Goal: Task Accomplishment & Management: Use online tool/utility

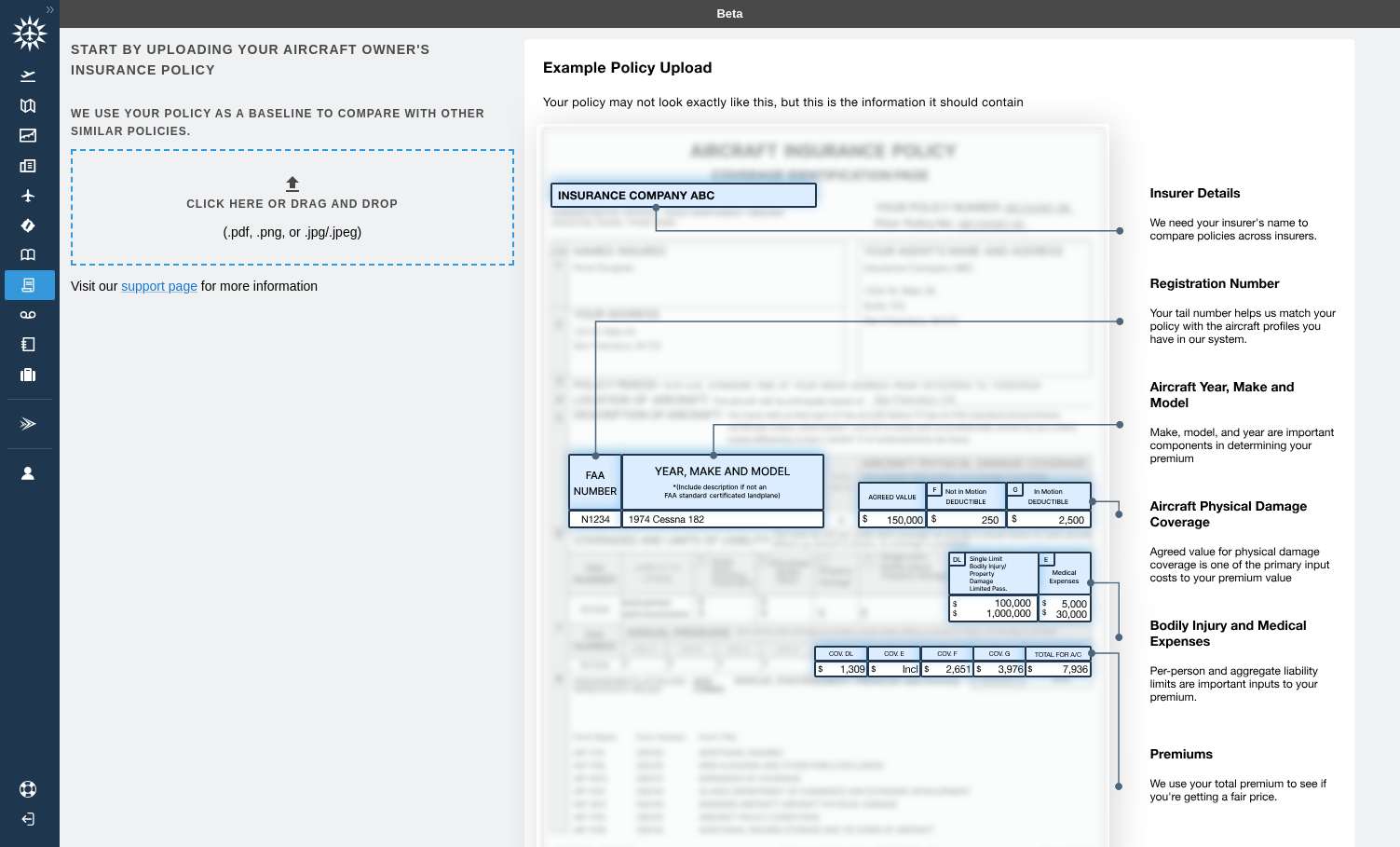
click at [333, 188] on div "Click here or drag and drop (.pdf, .png, or .jpg/.jpeg)" at bounding box center [292, 207] width 211 height 68
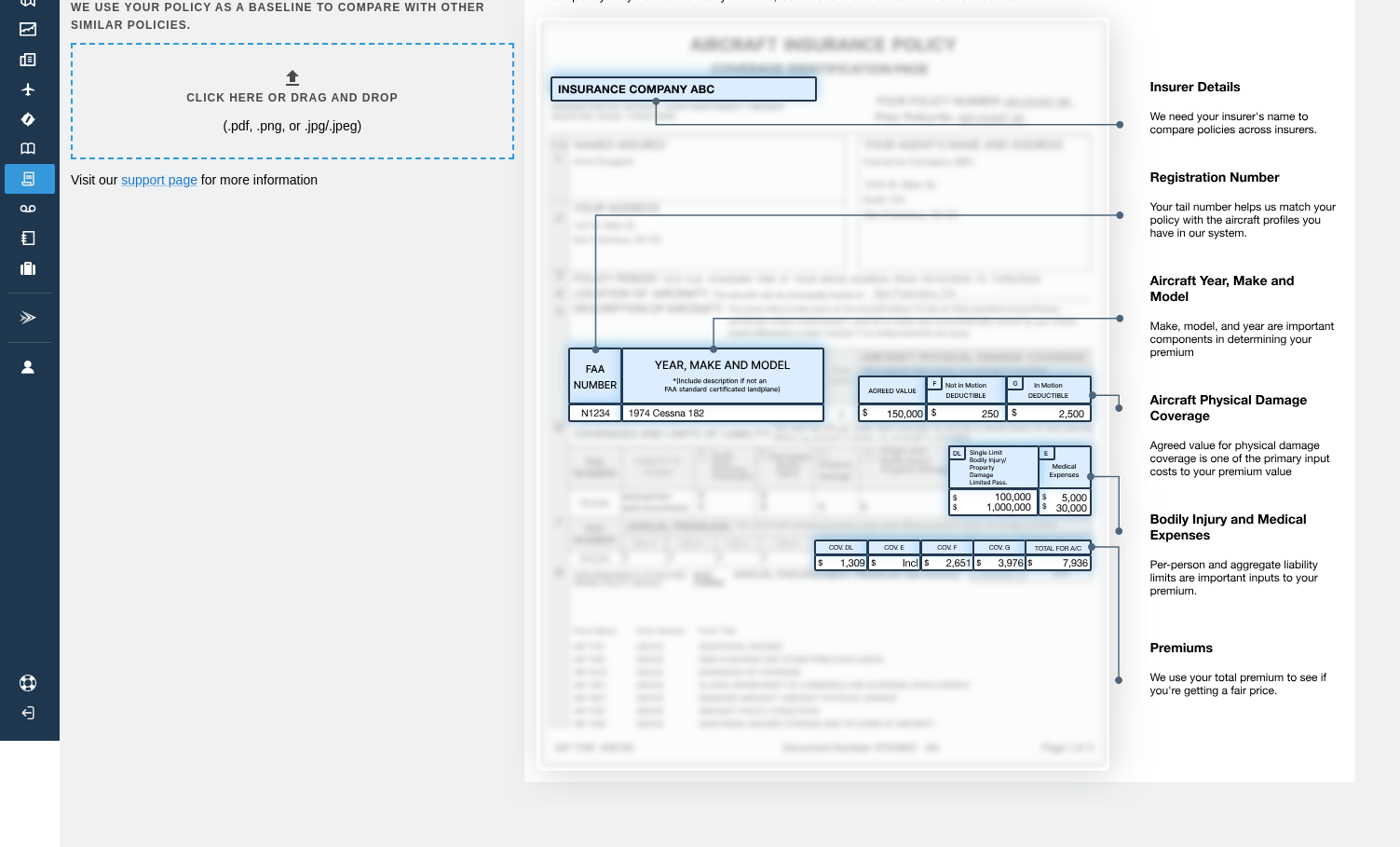
click at [1029, 413] on img at bounding box center [932, 367] width 845 height 871
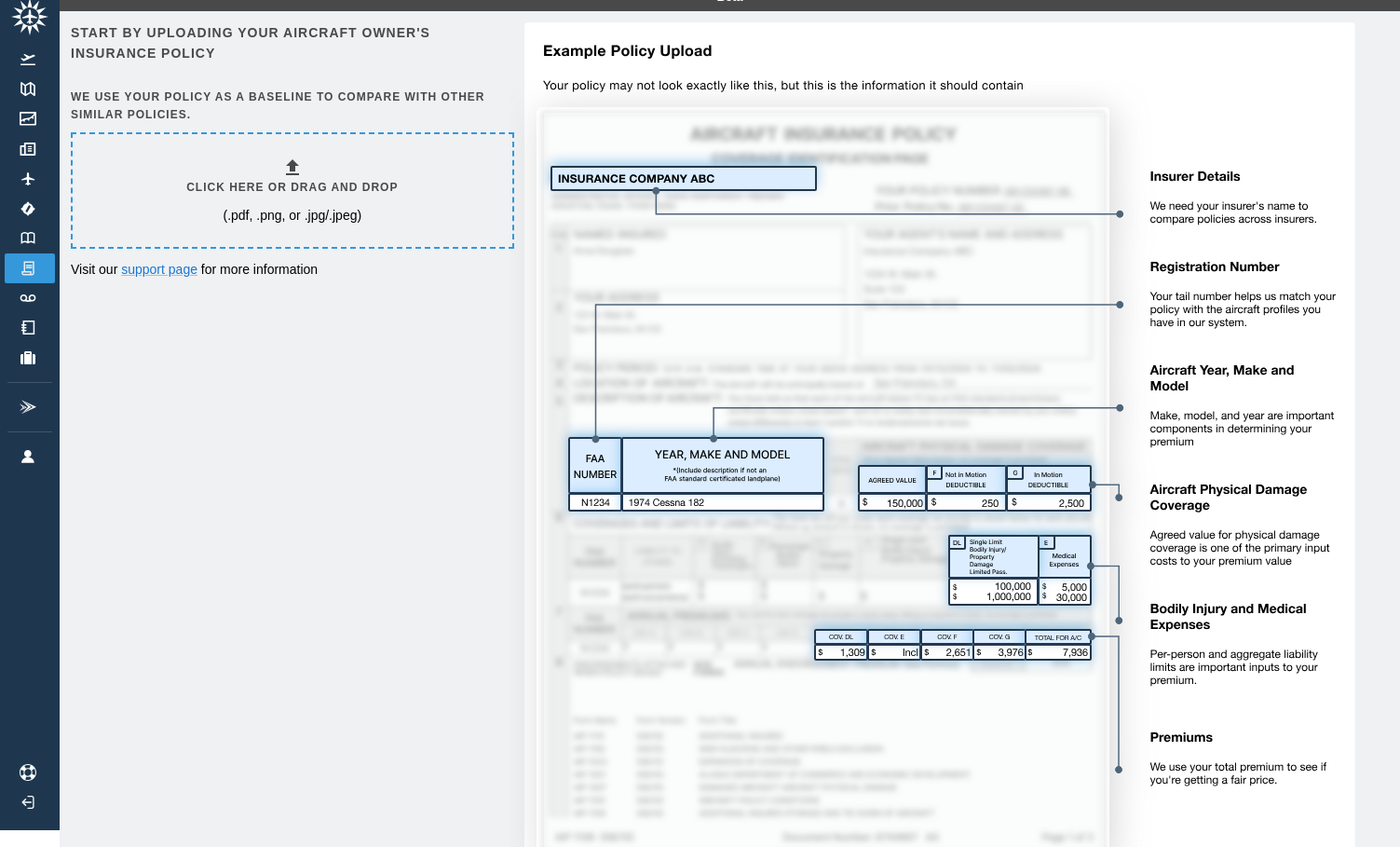
scroll to position [0, 0]
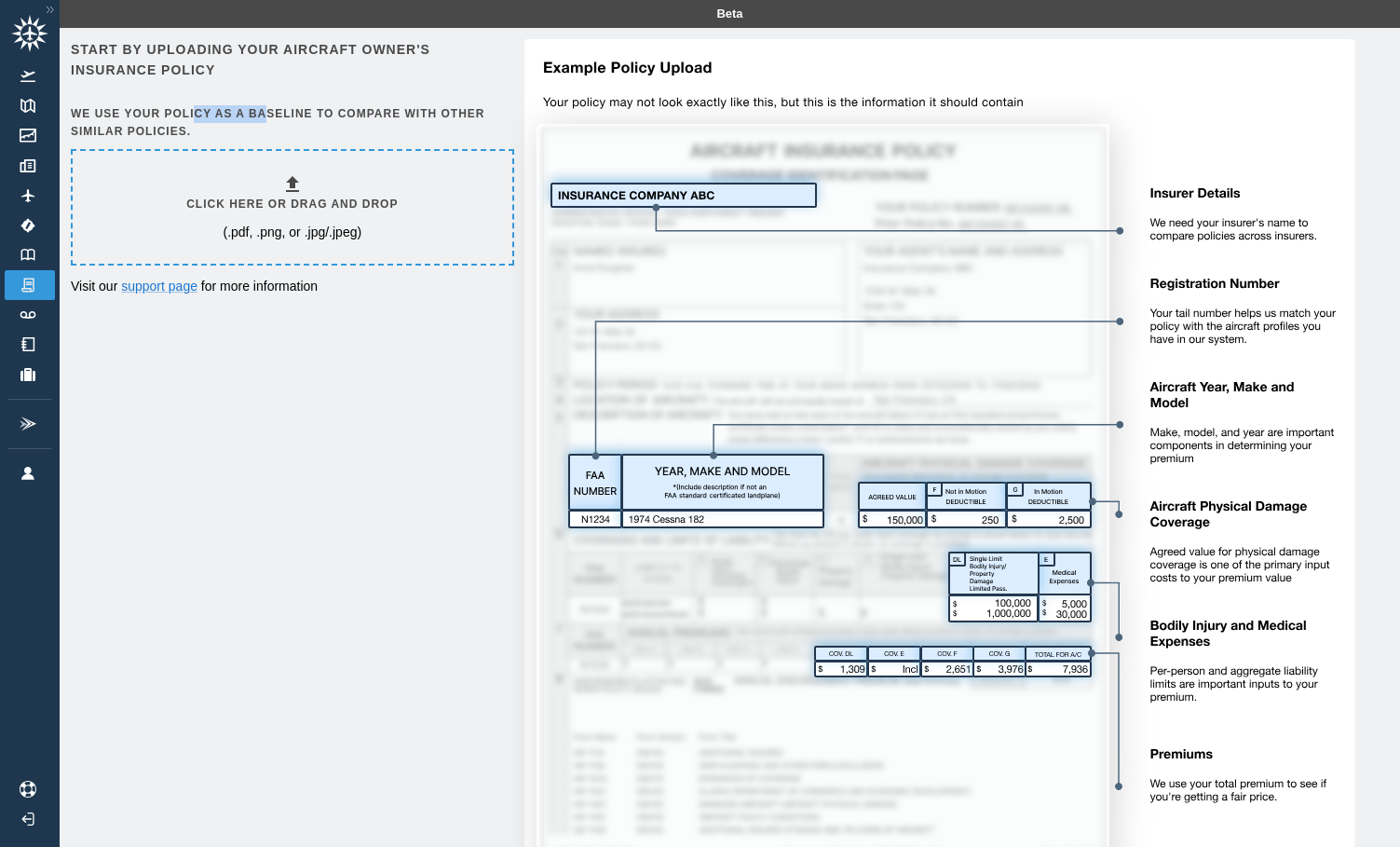
drag, startPoint x: 194, startPoint y: 108, endPoint x: 268, endPoint y: 112, distance: 74.1
click at [268, 112] on h6 "We use your policy as a baseline to compare with other similar policies." at bounding box center [290, 123] width 440 height 36
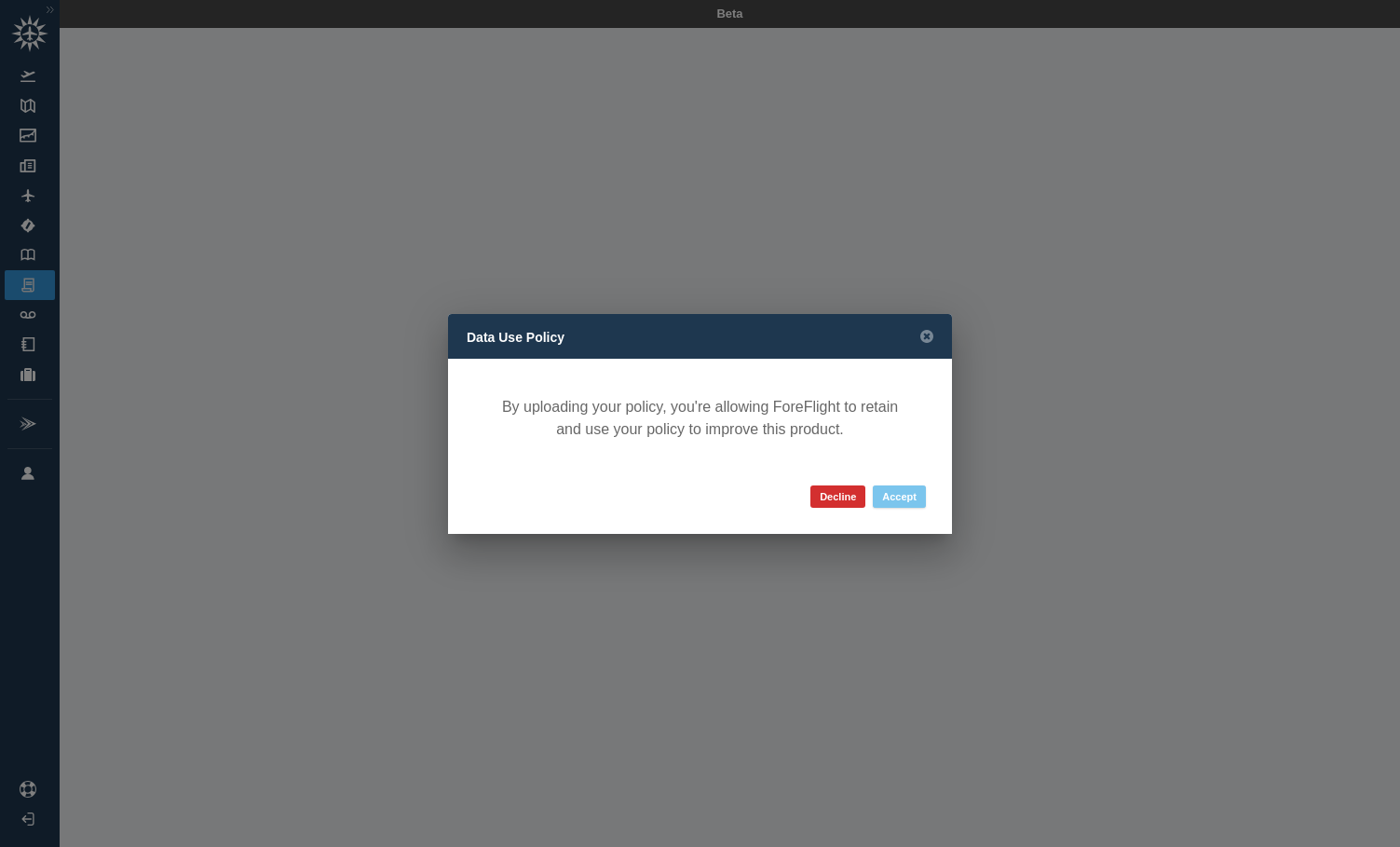
click at [900, 499] on button "Accept" at bounding box center [899, 496] width 53 height 23
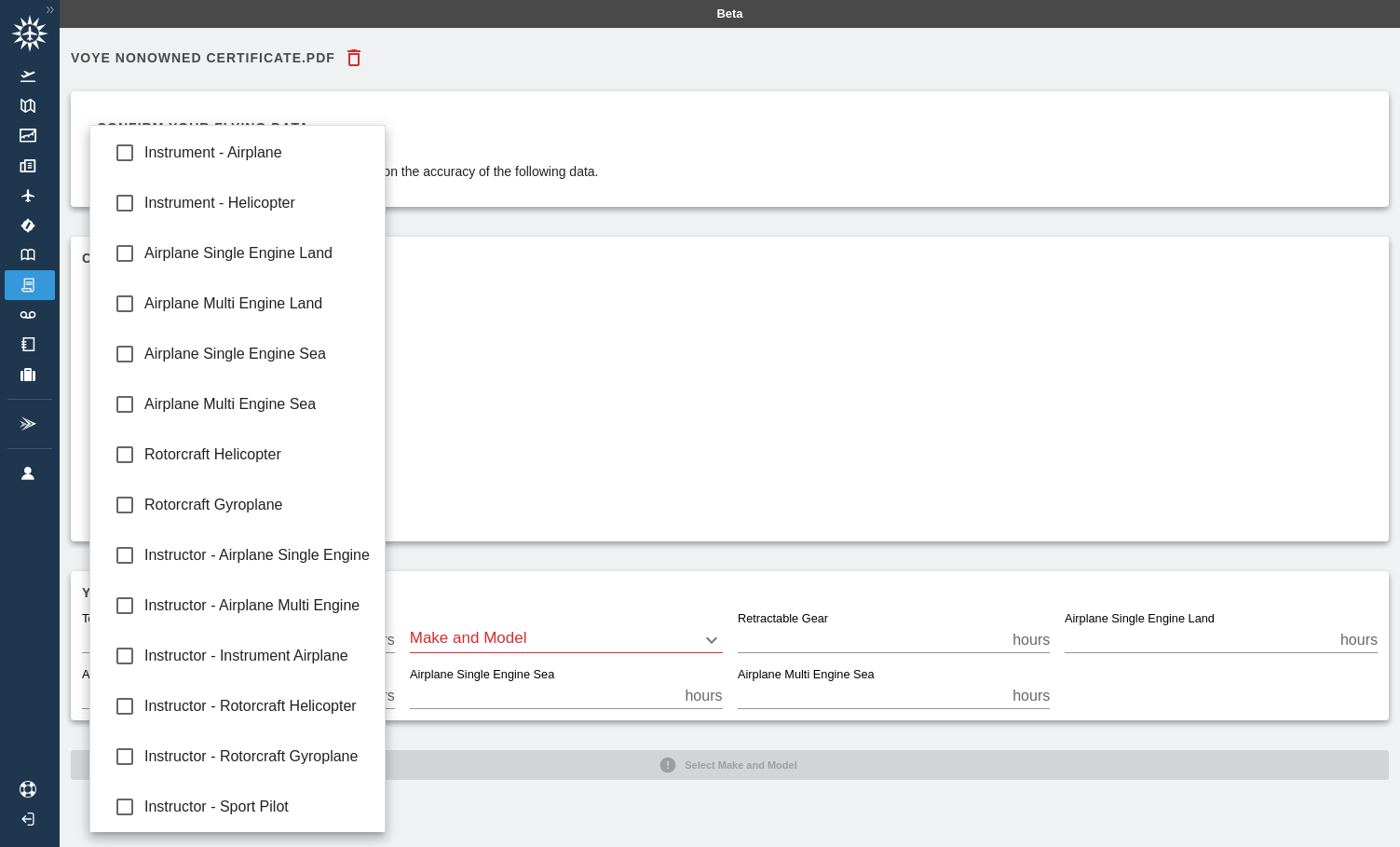
click at [328, 386] on body "Beta Voye Nonowned Certificate.pdf Confirm your flying data The accuracy of you…" at bounding box center [700, 423] width 1400 height 847
click at [481, 409] on div at bounding box center [700, 423] width 1400 height 847
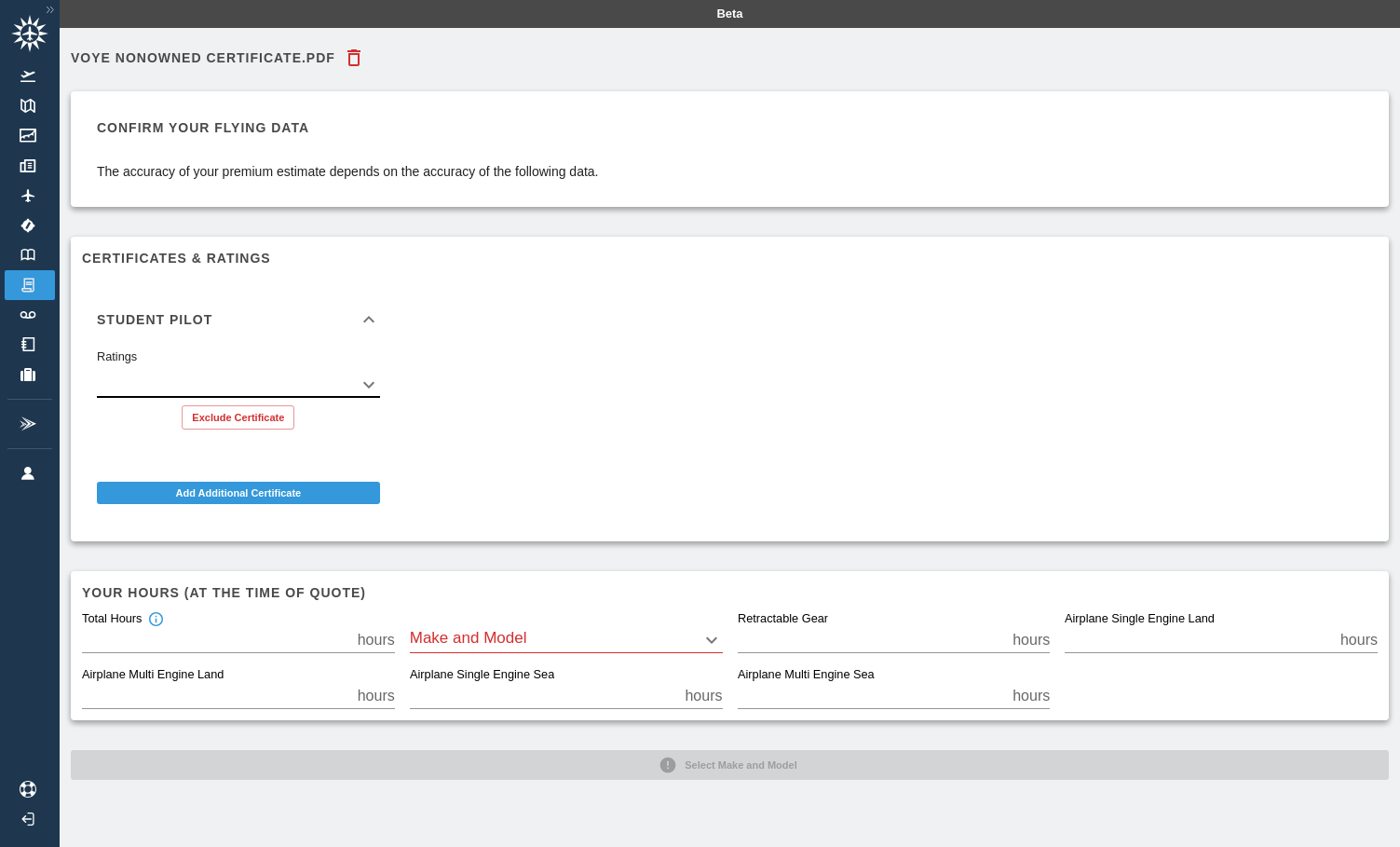
scroll to position [28, 0]
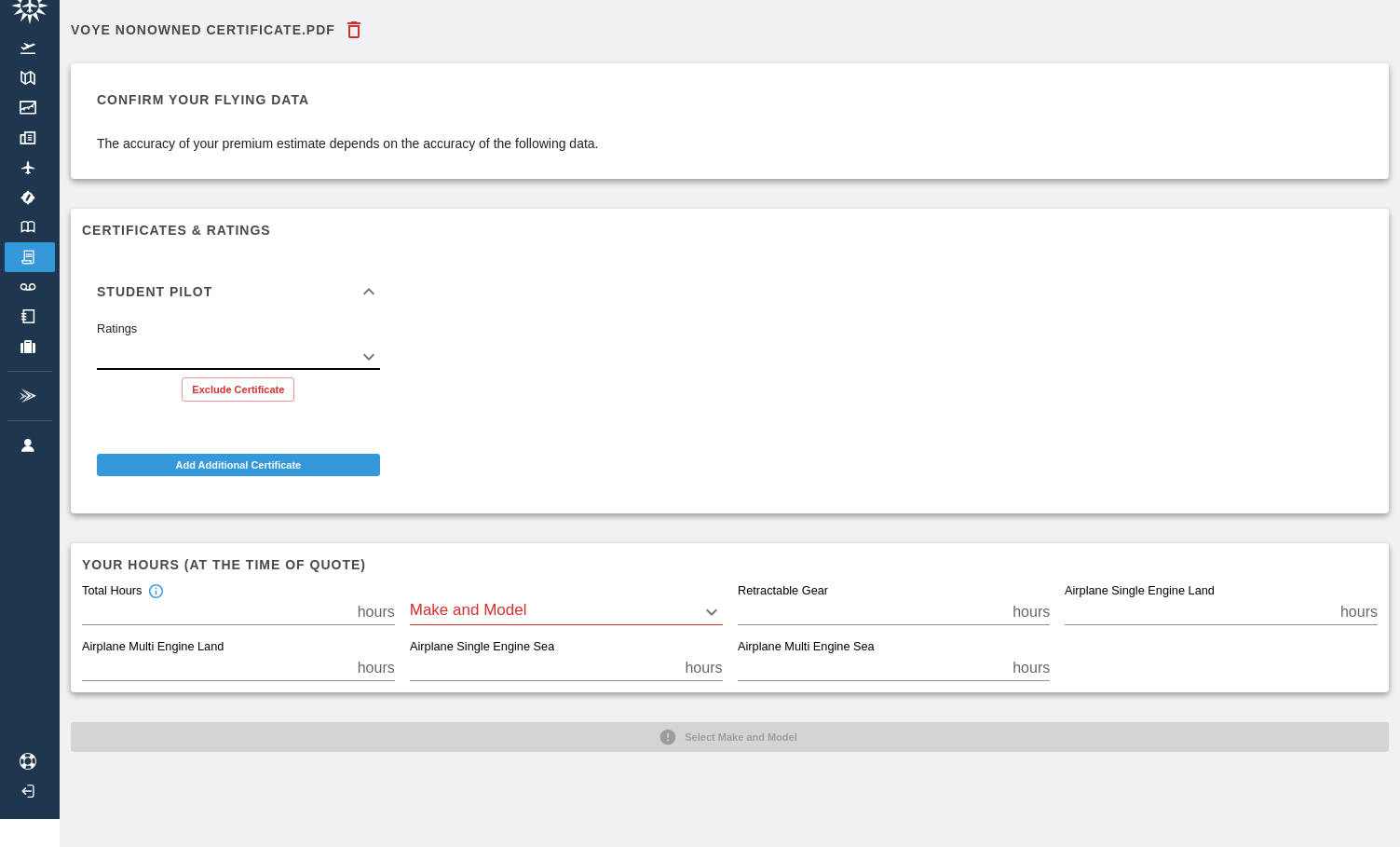
click at [449, 616] on body "Beta Voye Nonowned Certificate.pdf Confirm your flying data The accuracy of you…" at bounding box center [700, 395] width 1400 height 847
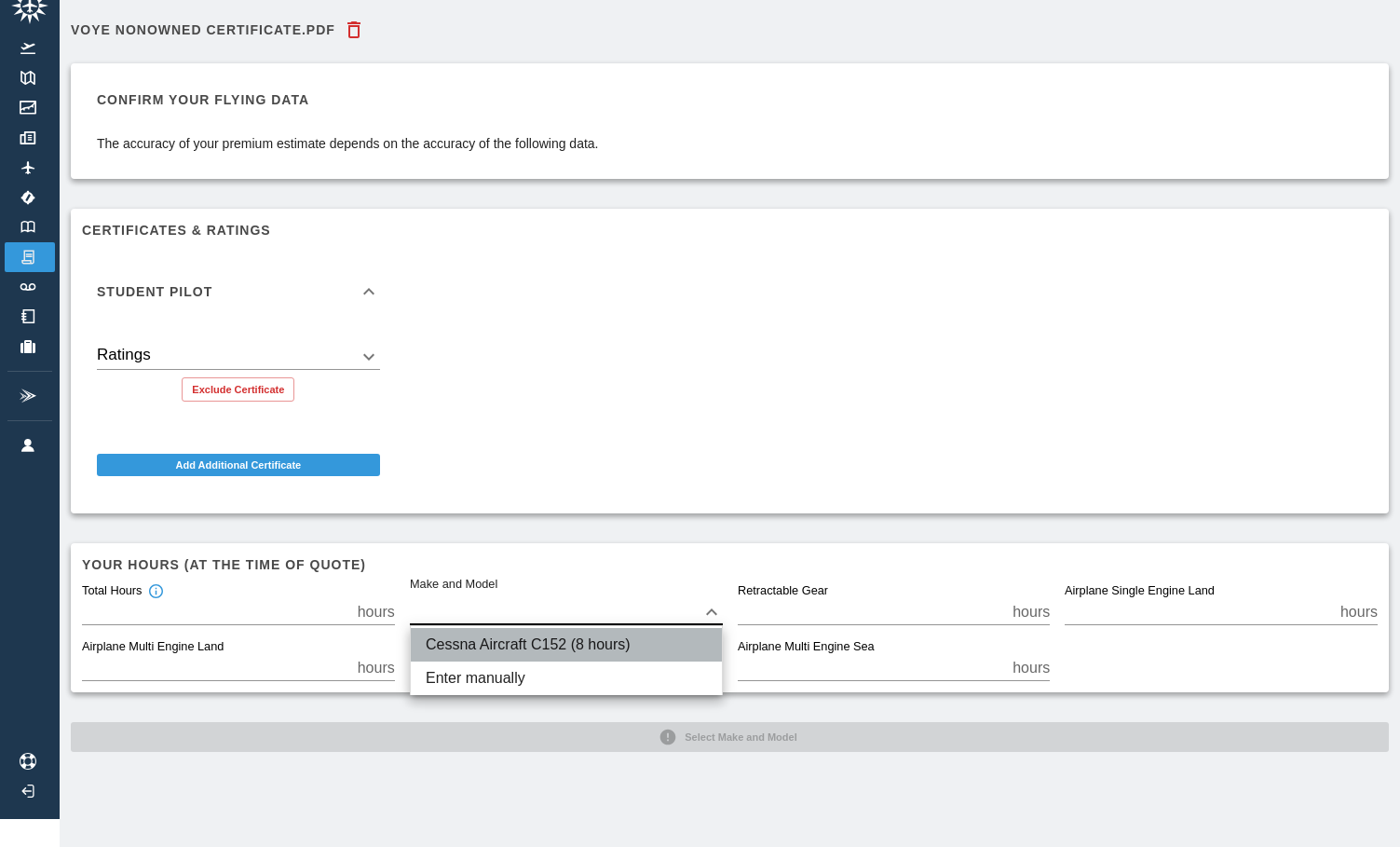
click at [474, 648] on li "Cessna Aircraft C152 (8 hours)" at bounding box center [566, 644] width 311 height 34
type input "****"
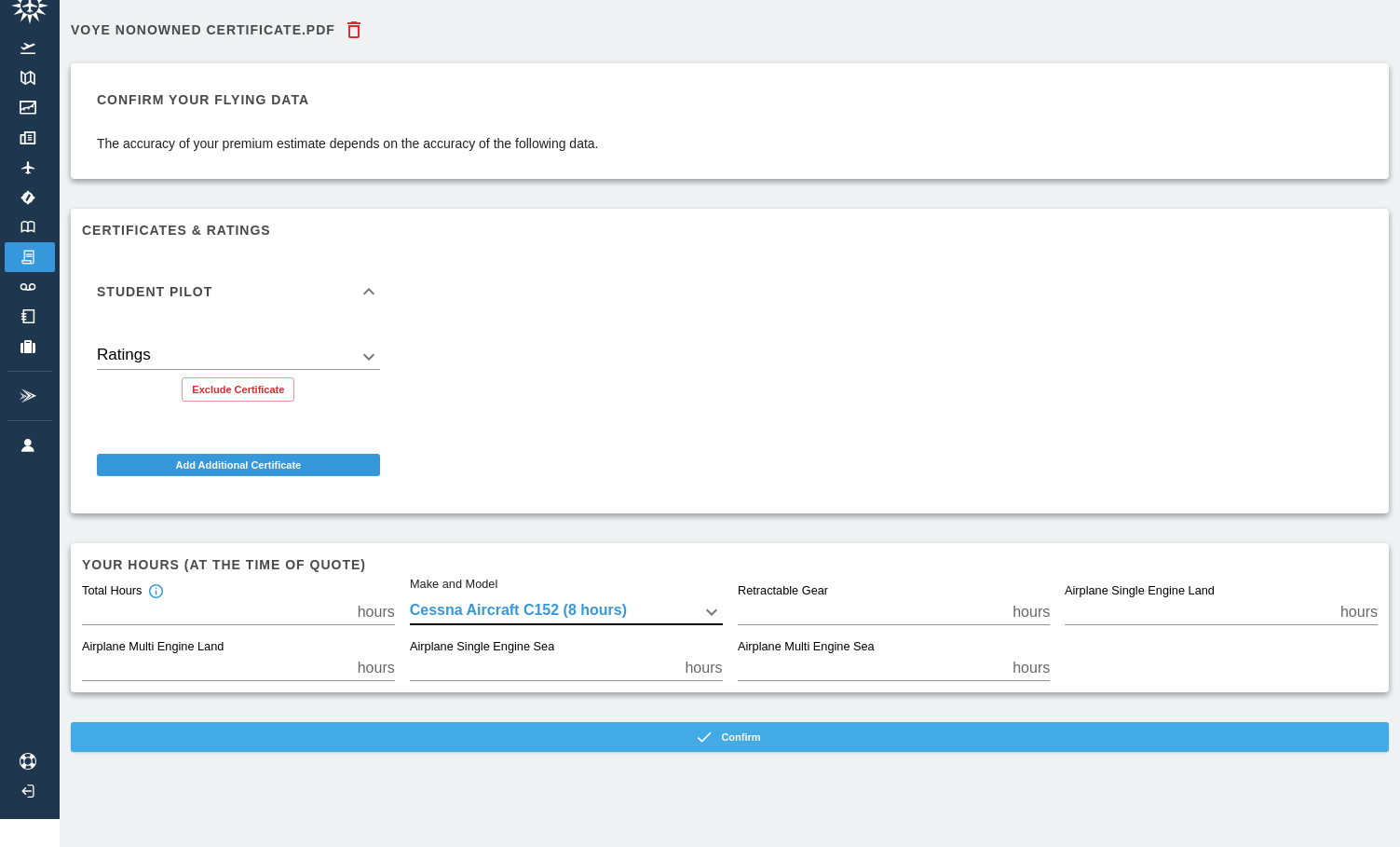
click at [526, 730] on button "Confirm" at bounding box center [729, 737] width 1318 height 30
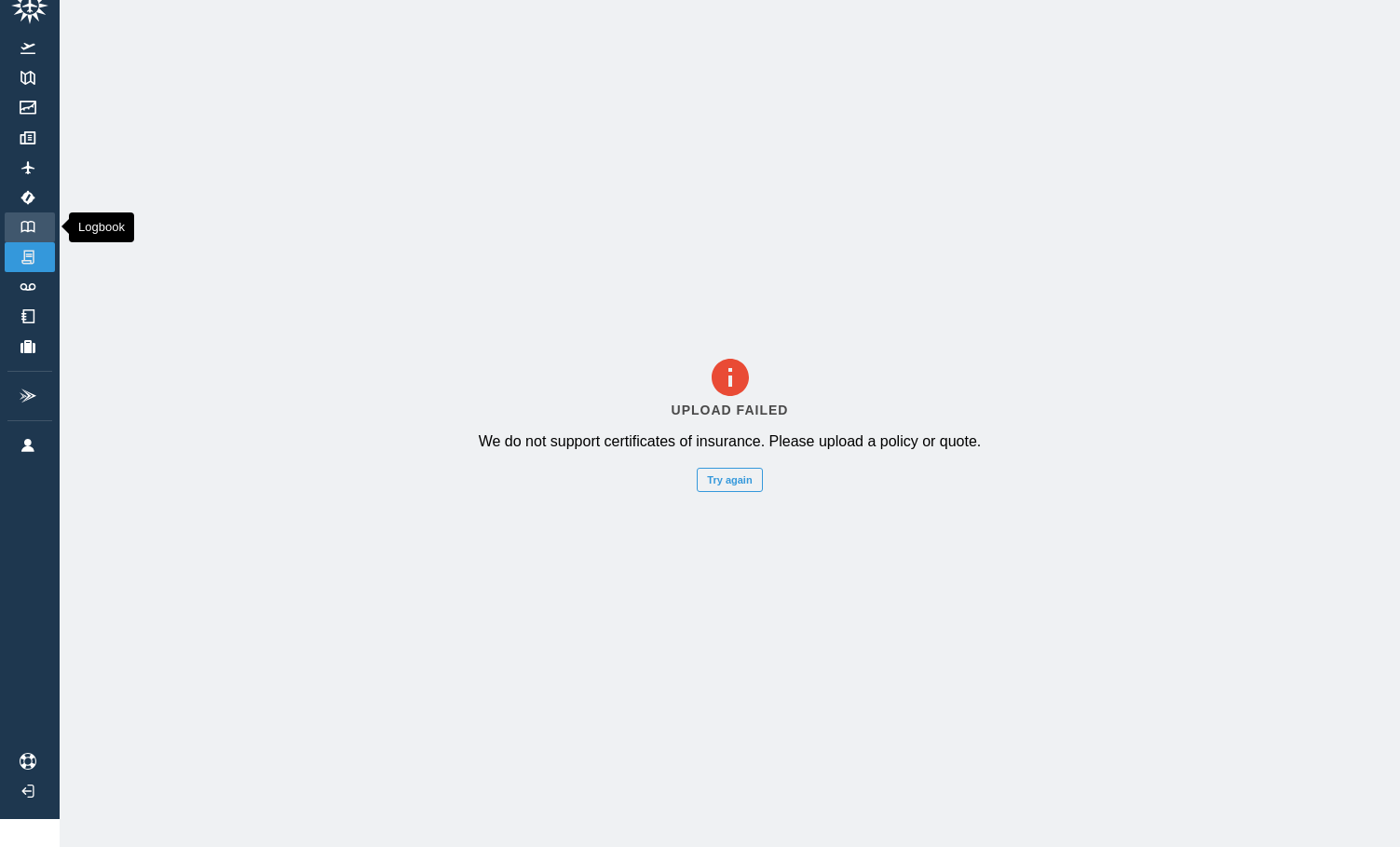
click at [30, 220] on img at bounding box center [28, 226] width 21 height 12
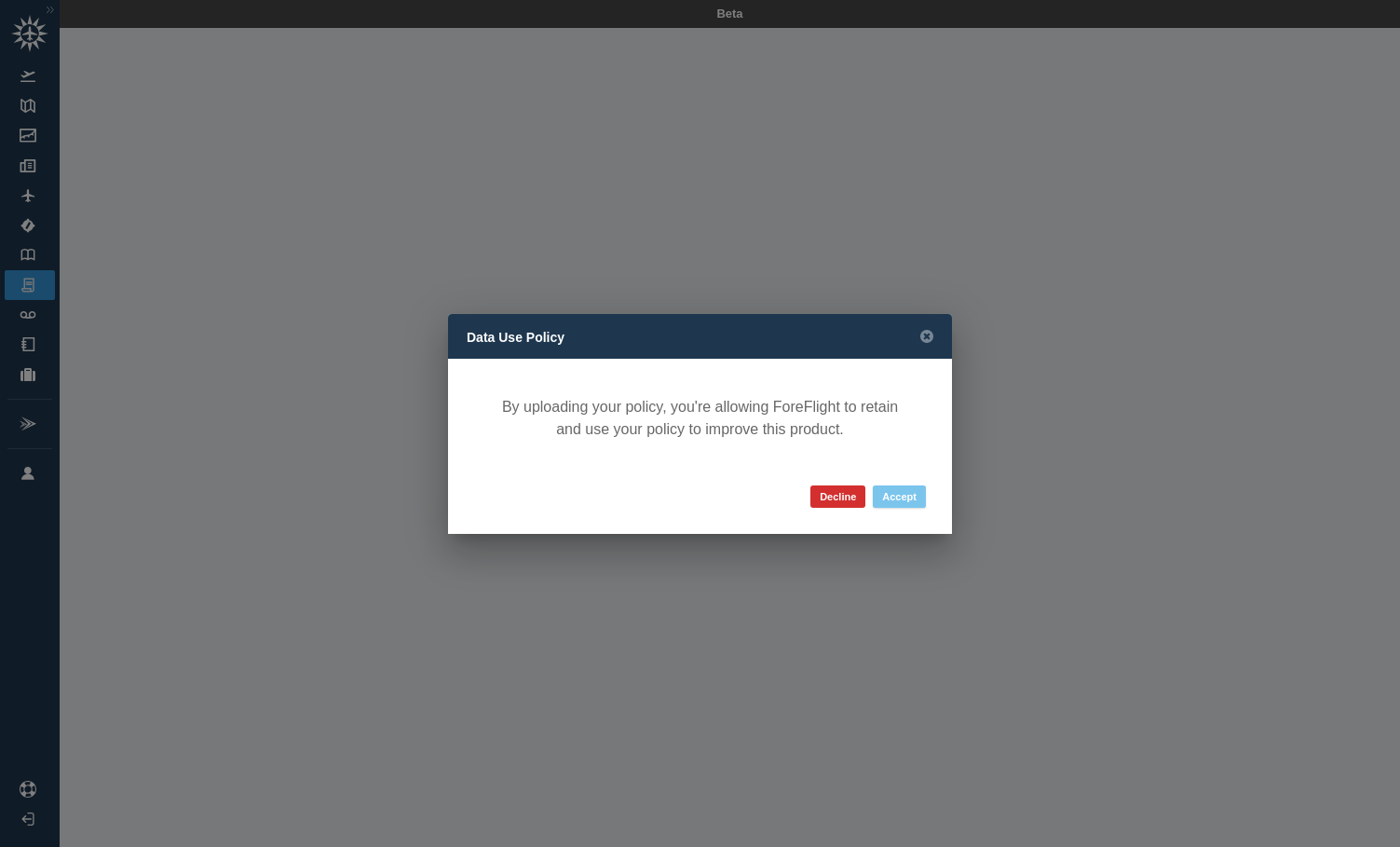
click at [909, 503] on button "Accept" at bounding box center [899, 496] width 53 height 23
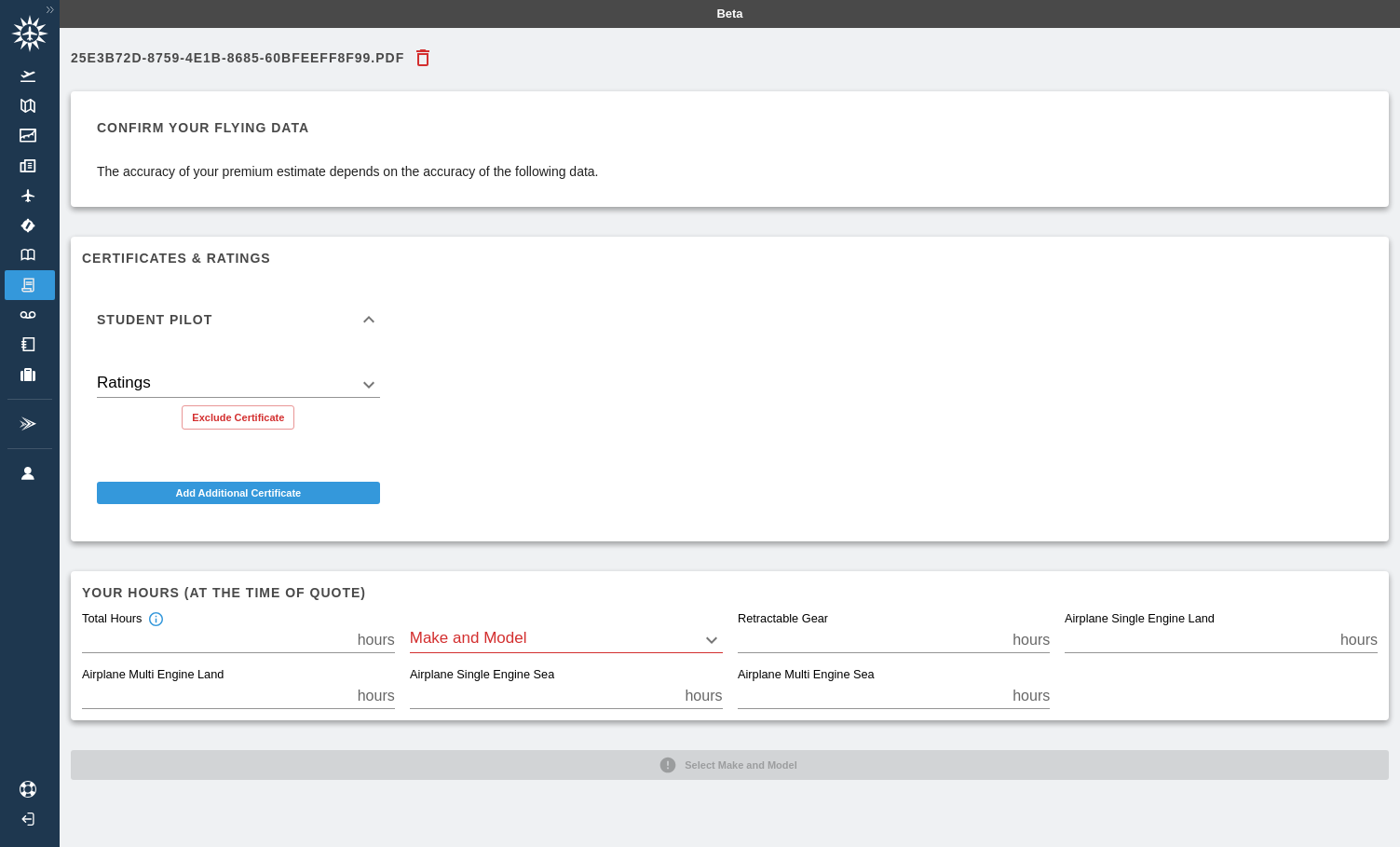
click at [450, 647] on body "Beta 25E3B72D-8759-4E1B-8685-60BFEEFF8F99.pdf Confirm your flying data The accu…" at bounding box center [700, 423] width 1400 height 847
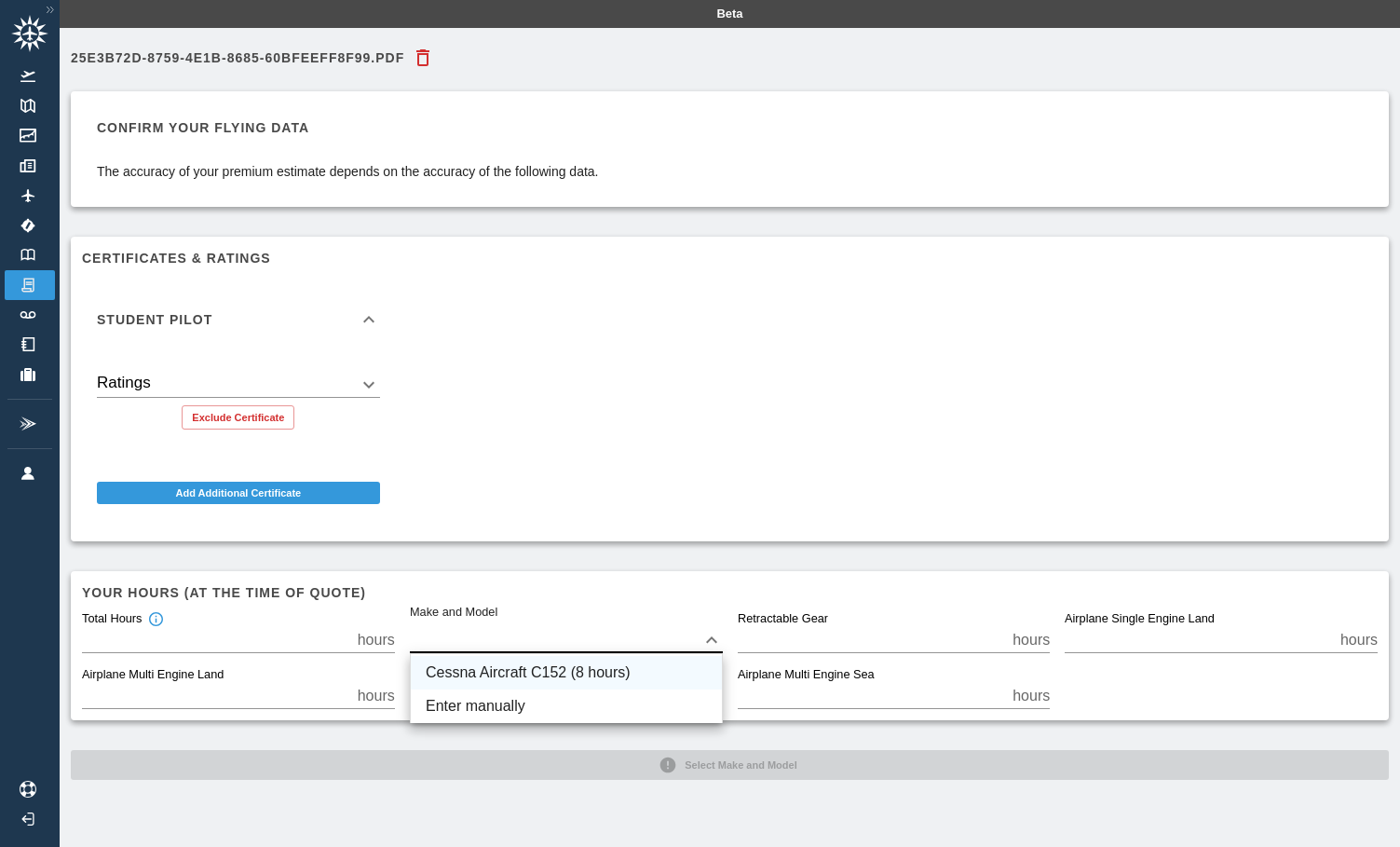
click at [473, 674] on li "Cessna Aircraft C152 (8 hours)" at bounding box center [566, 672] width 311 height 34
type input "****"
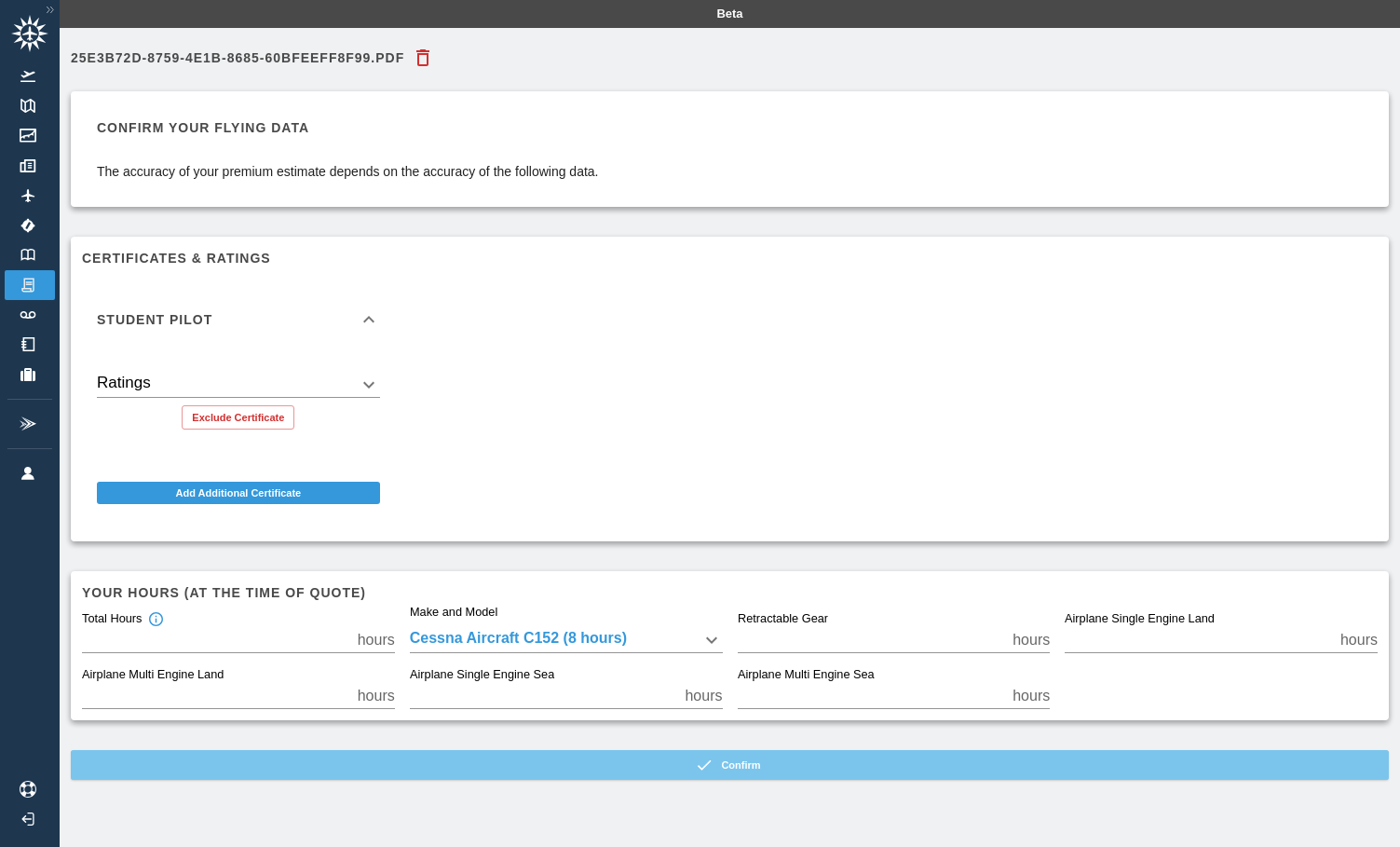
click at [678, 766] on button "Confirm" at bounding box center [729, 765] width 1318 height 30
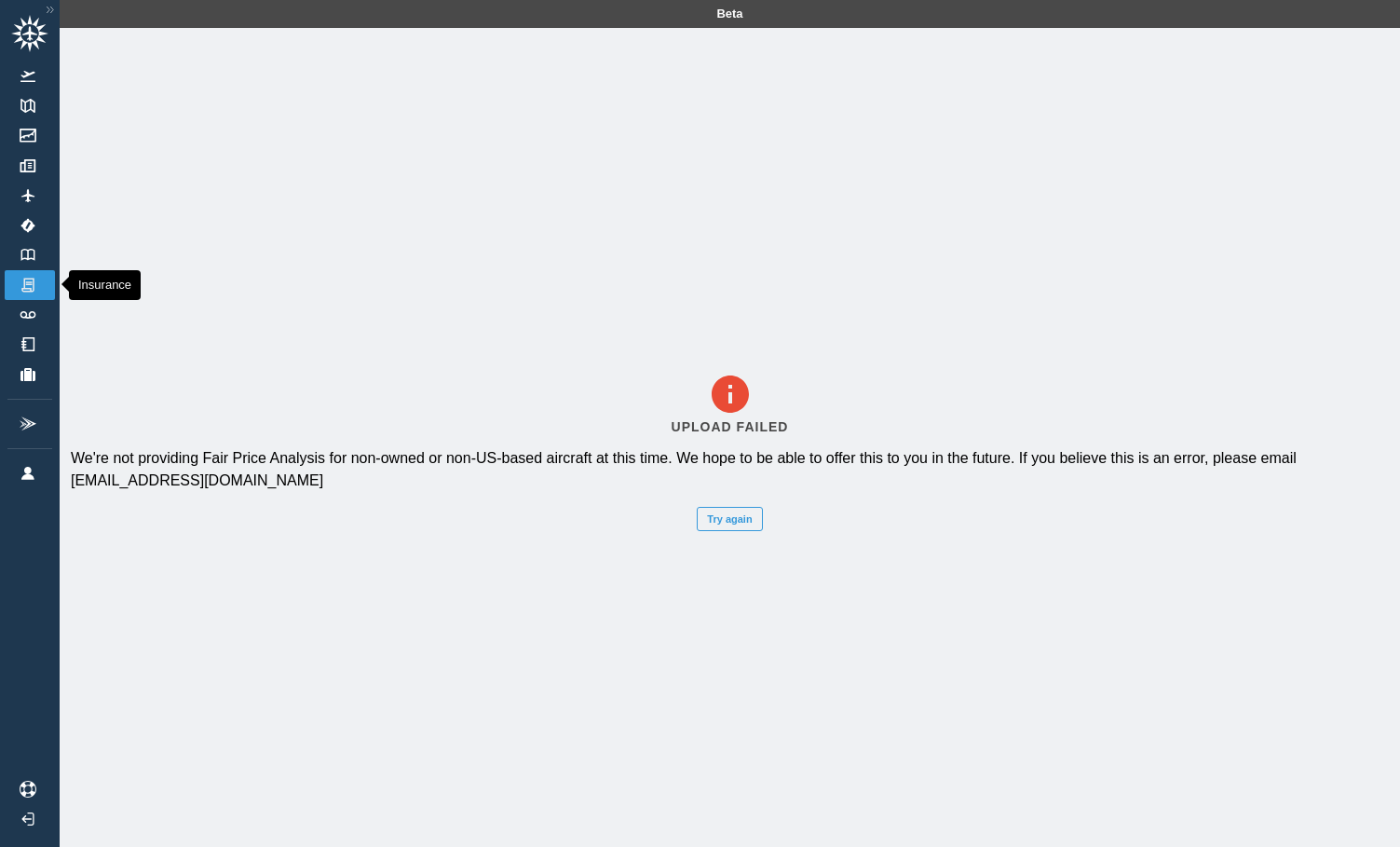
click at [29, 288] on img at bounding box center [28, 285] width 21 height 17
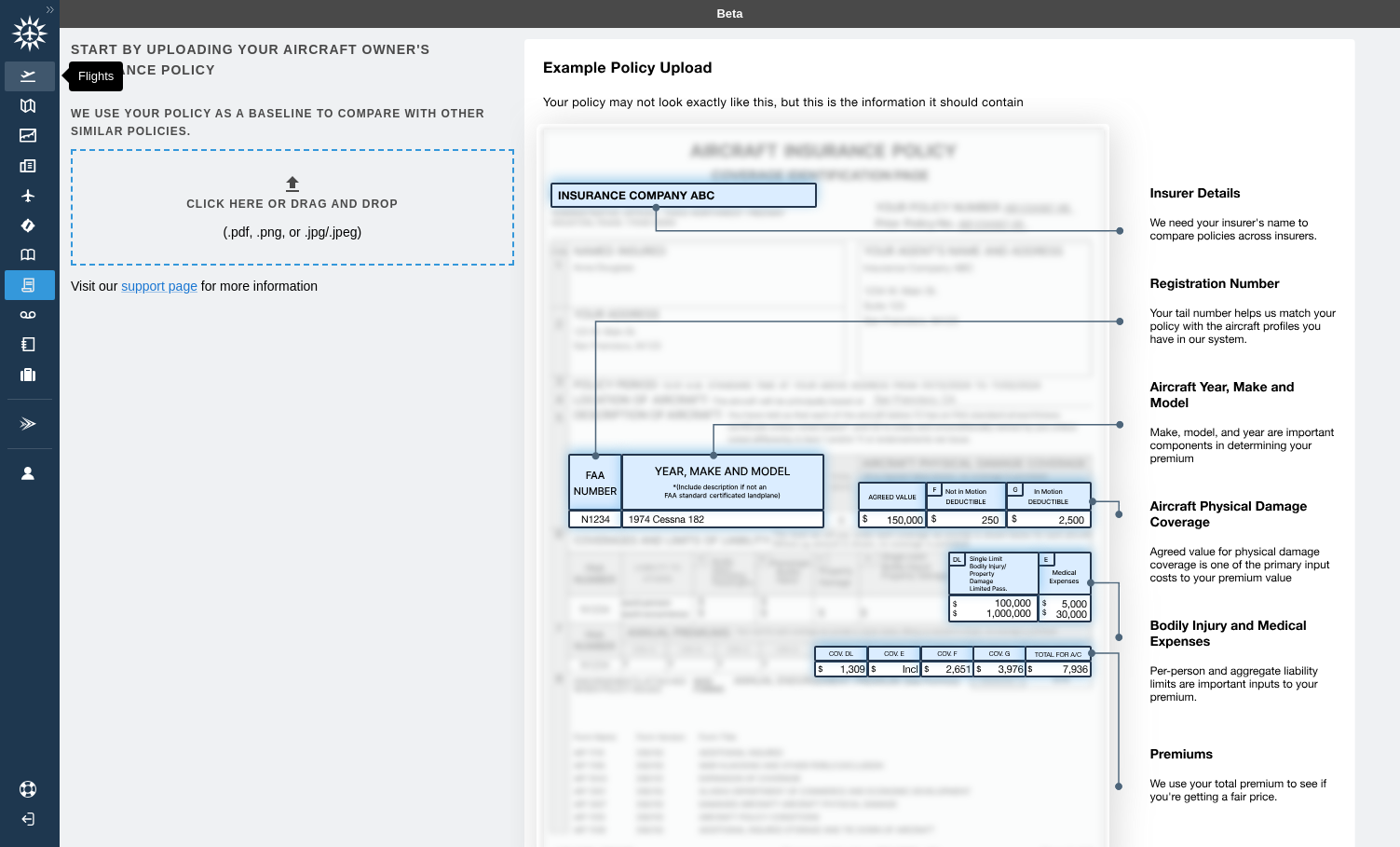
click at [35, 68] on link "Flights" at bounding box center [30, 76] width 51 height 30
